Goal: Task Accomplishment & Management: Complete application form

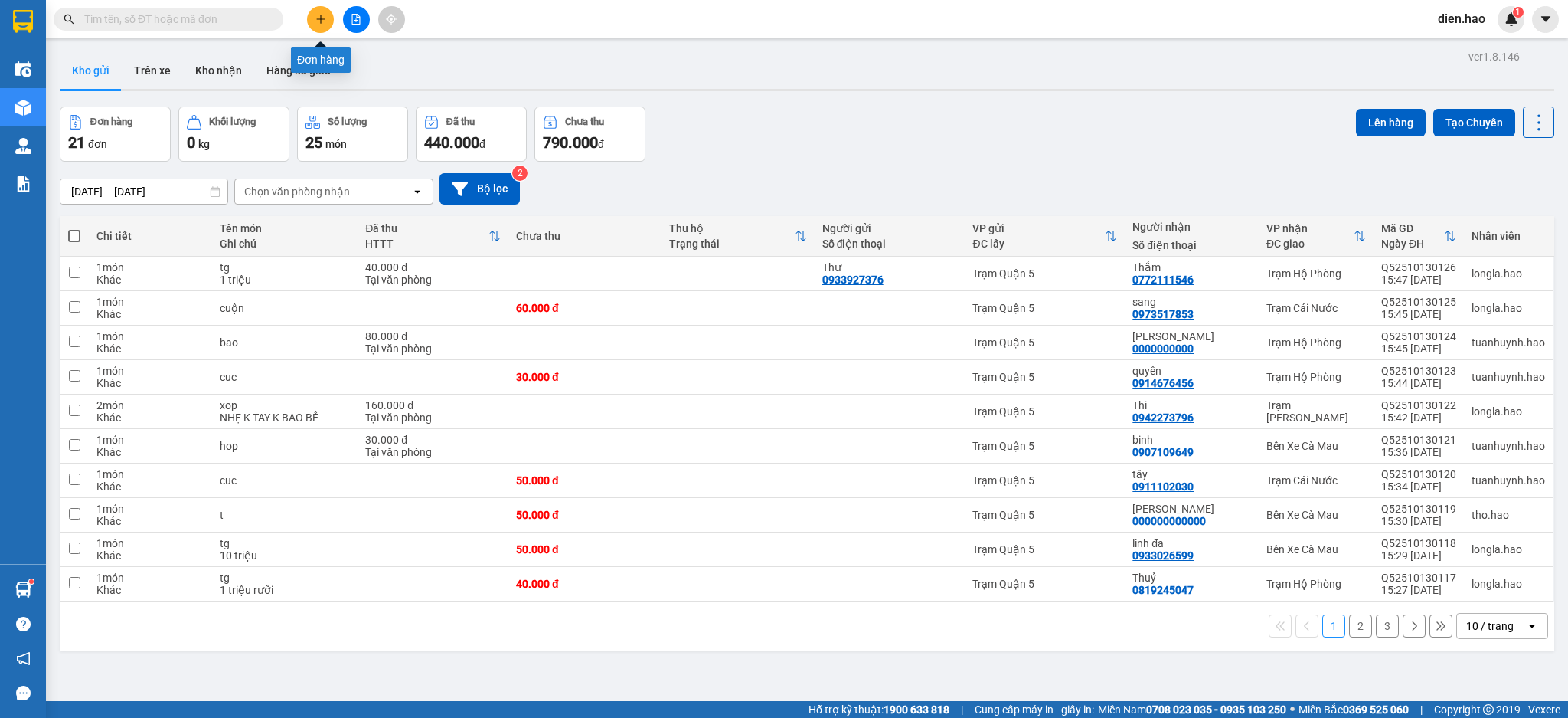
click at [331, 14] on button at bounding box center [320, 19] width 27 height 27
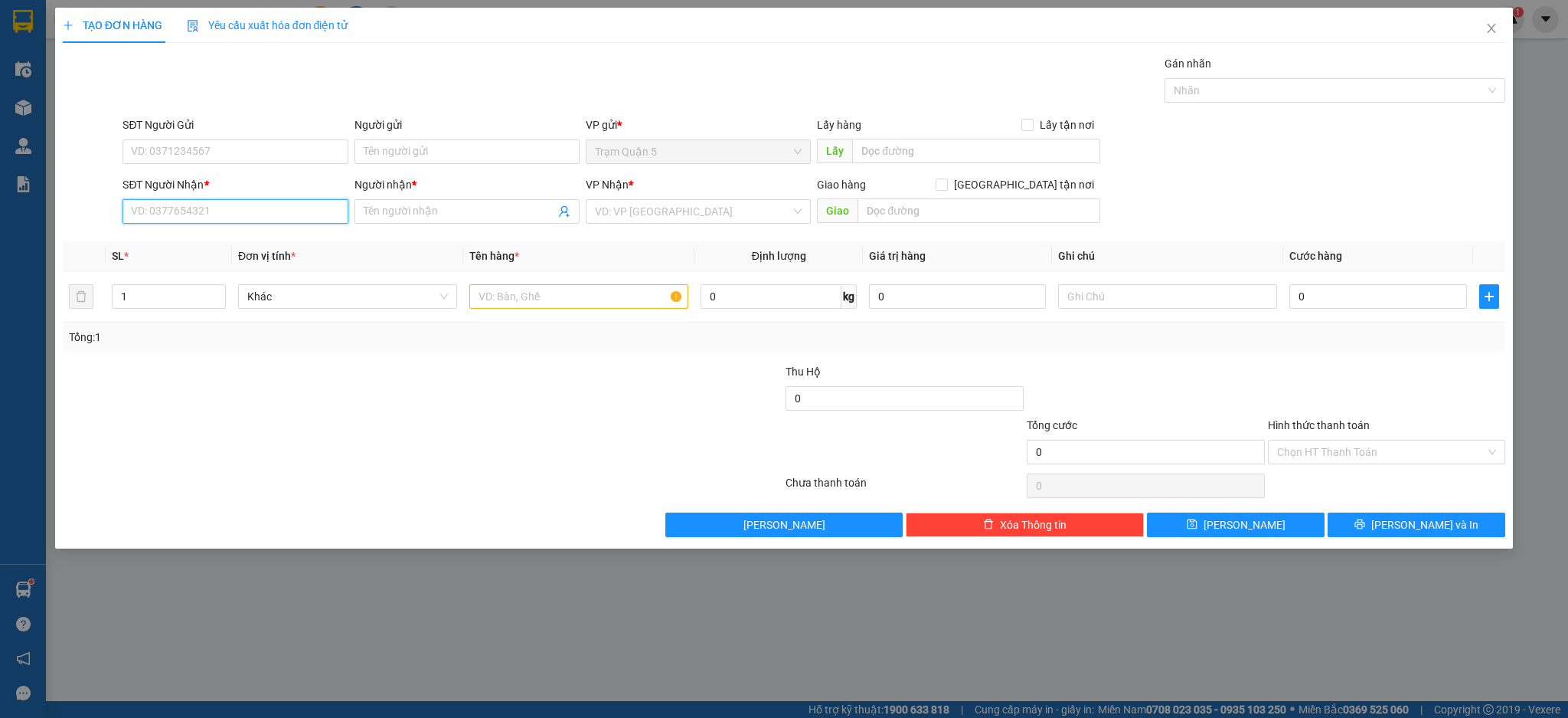
click at [239, 214] on input "SĐT Người Nhận *" at bounding box center [235, 210] width 225 height 24
type input "0913436397"
click at [470, 201] on span at bounding box center [467, 210] width 225 height 24
type input "tú oanh"
click at [687, 207] on input "search" at bounding box center [693, 211] width 196 height 23
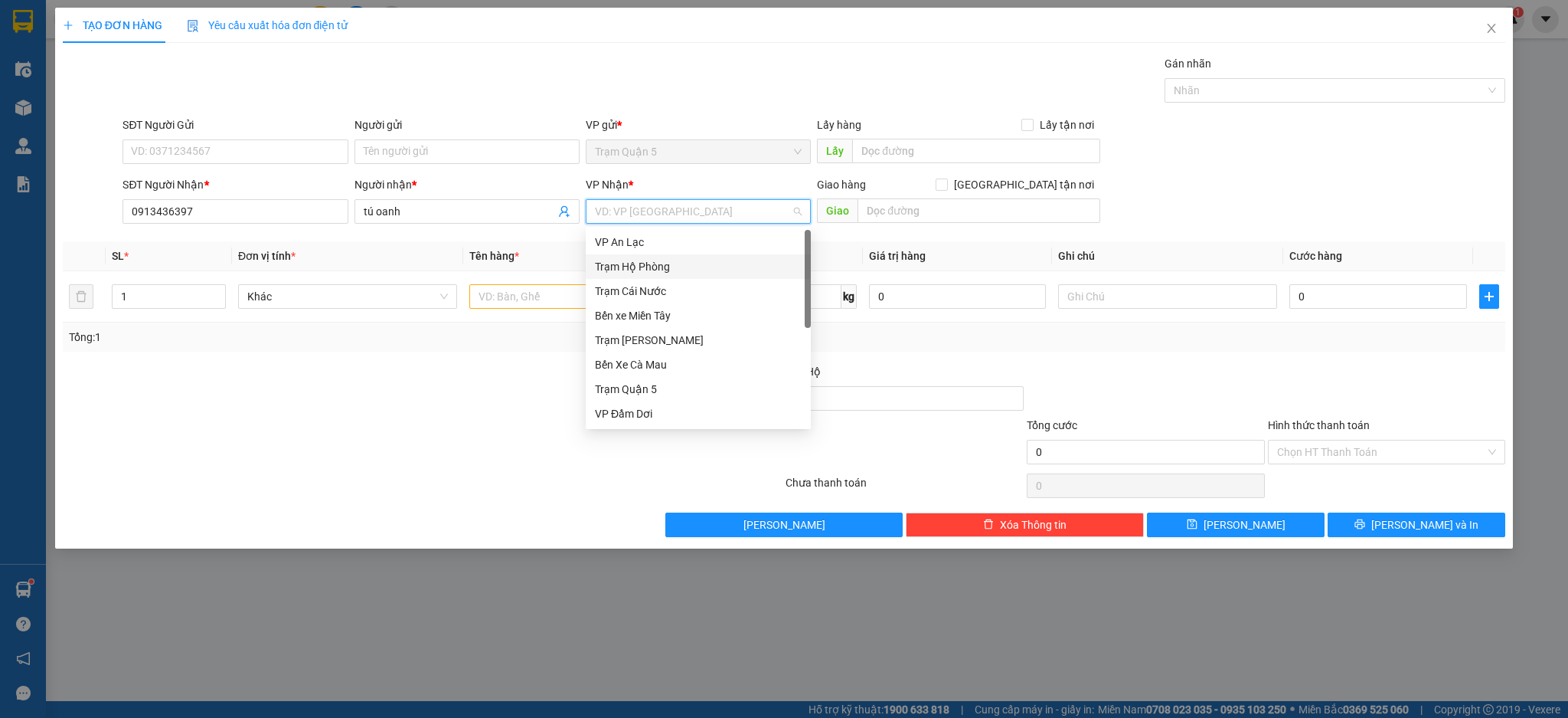
click at [678, 265] on div "Trạm Hộ Phòng" at bounding box center [698, 266] width 207 height 17
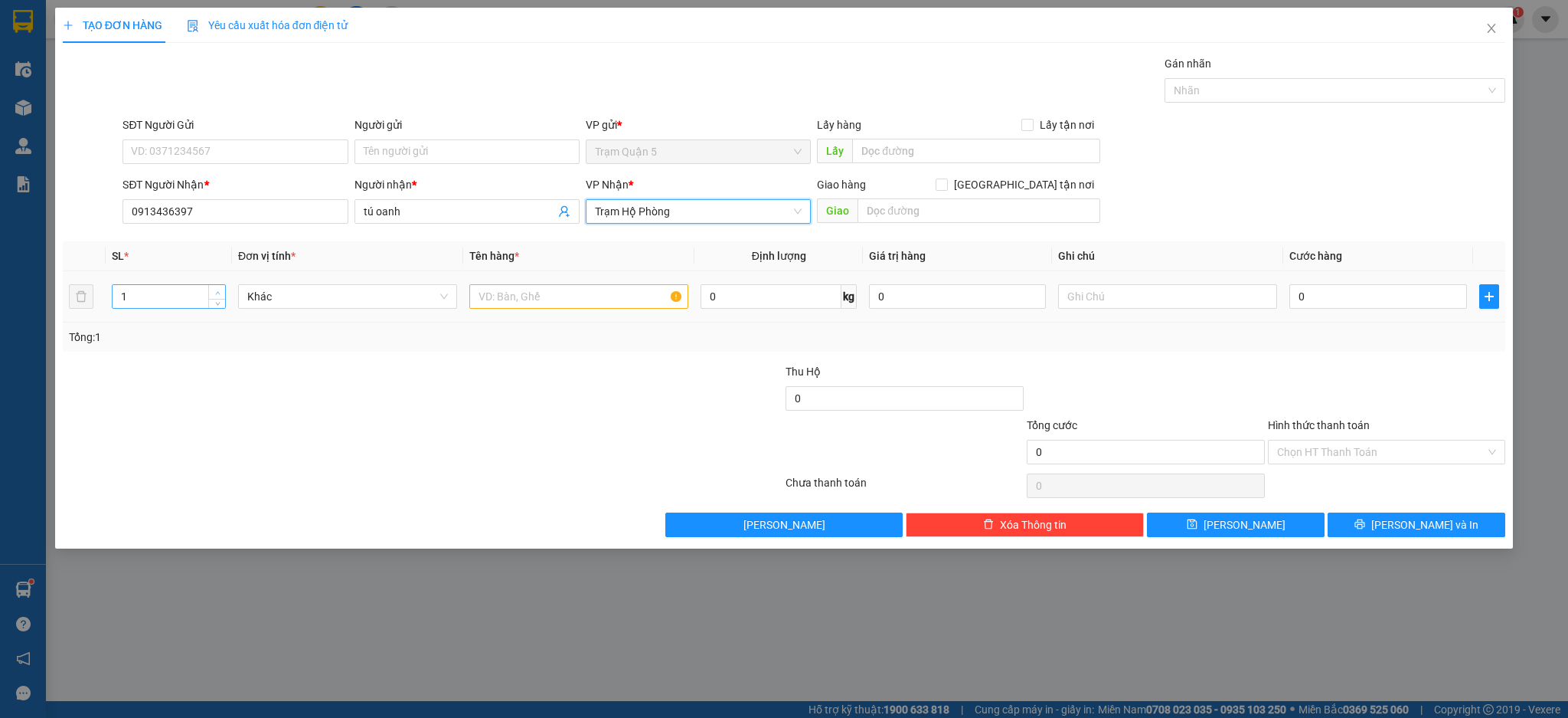
type input "2"
click at [218, 289] on span "up" at bounding box center [217, 292] width 9 height 9
click at [560, 289] on input "text" at bounding box center [578, 296] width 219 height 24
click at [1482, 33] on span "Close" at bounding box center [1490, 28] width 43 height 43
